Goal: Contribute content

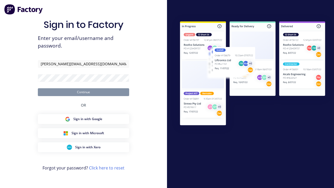
type input "[PERSON_NAME][EMAIL_ADDRESS][DOMAIN_NAME]"
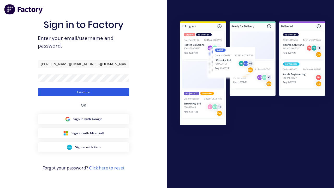
click at [83, 92] on button "Continue" at bounding box center [83, 92] width 91 height 8
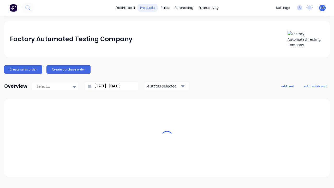
click at [149, 8] on div "products" at bounding box center [147, 8] width 20 height 8
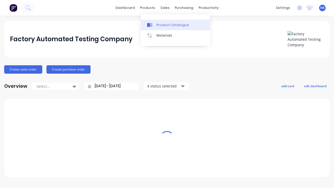
click at [175, 25] on div "Product Catalogue" at bounding box center [172, 25] width 32 height 5
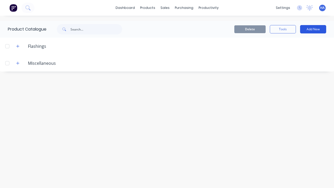
click at [313, 29] on button "Add New" at bounding box center [313, 29] width 26 height 8
